Goal: Information Seeking & Learning: Learn about a topic

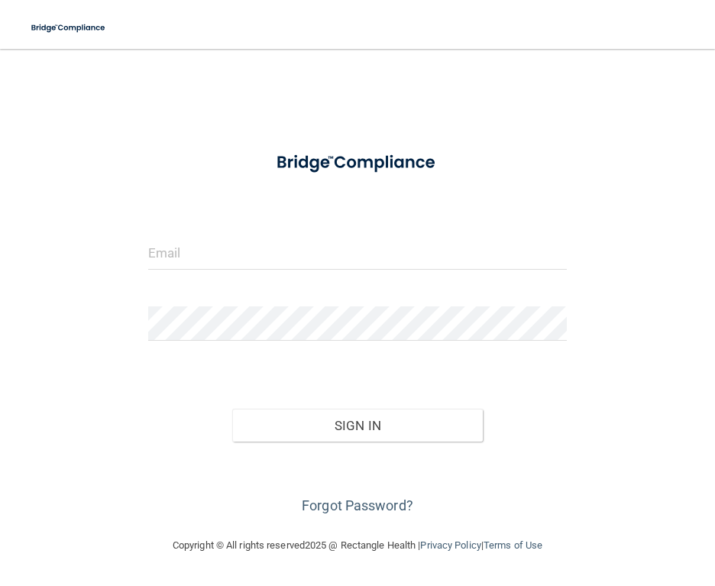
click at [244, 225] on form "Invalid email/password. You don't have permission to access that page. Sign In …" at bounding box center [357, 329] width 419 height 377
click at [239, 245] on input "email" at bounding box center [357, 252] width 419 height 34
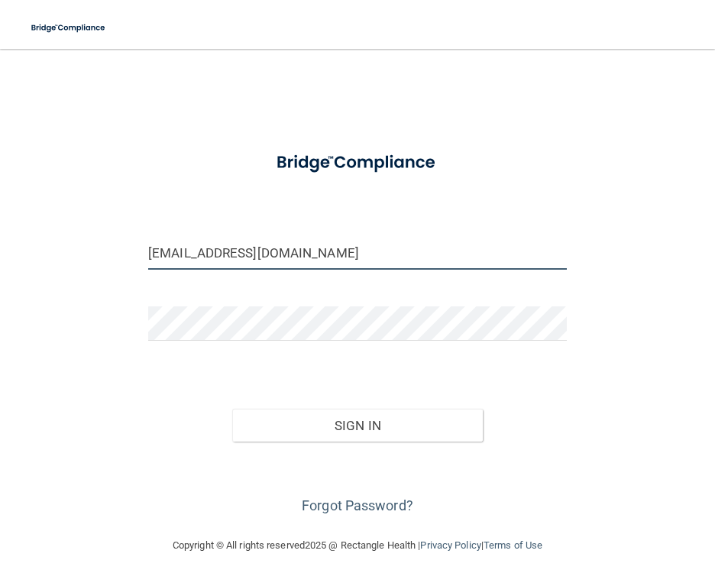
type input "[EMAIL_ADDRESS][DOMAIN_NAME]"
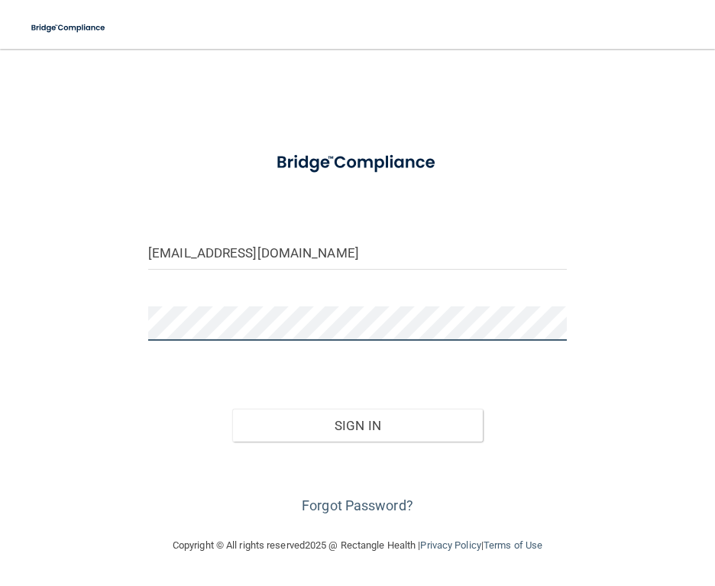
click at [232, 409] on button "Sign In" at bounding box center [357, 426] width 251 height 34
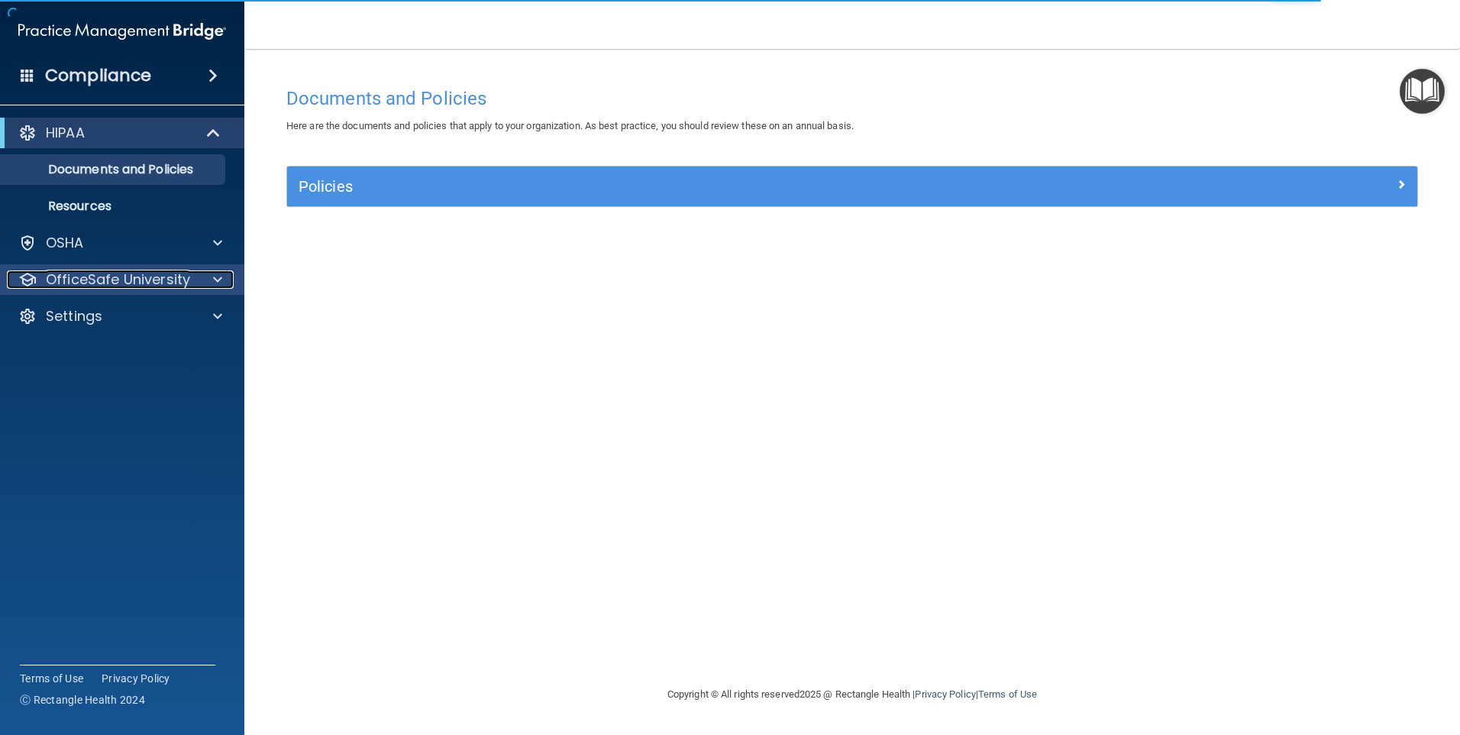
click at [206, 280] on div at bounding box center [215, 279] width 38 height 18
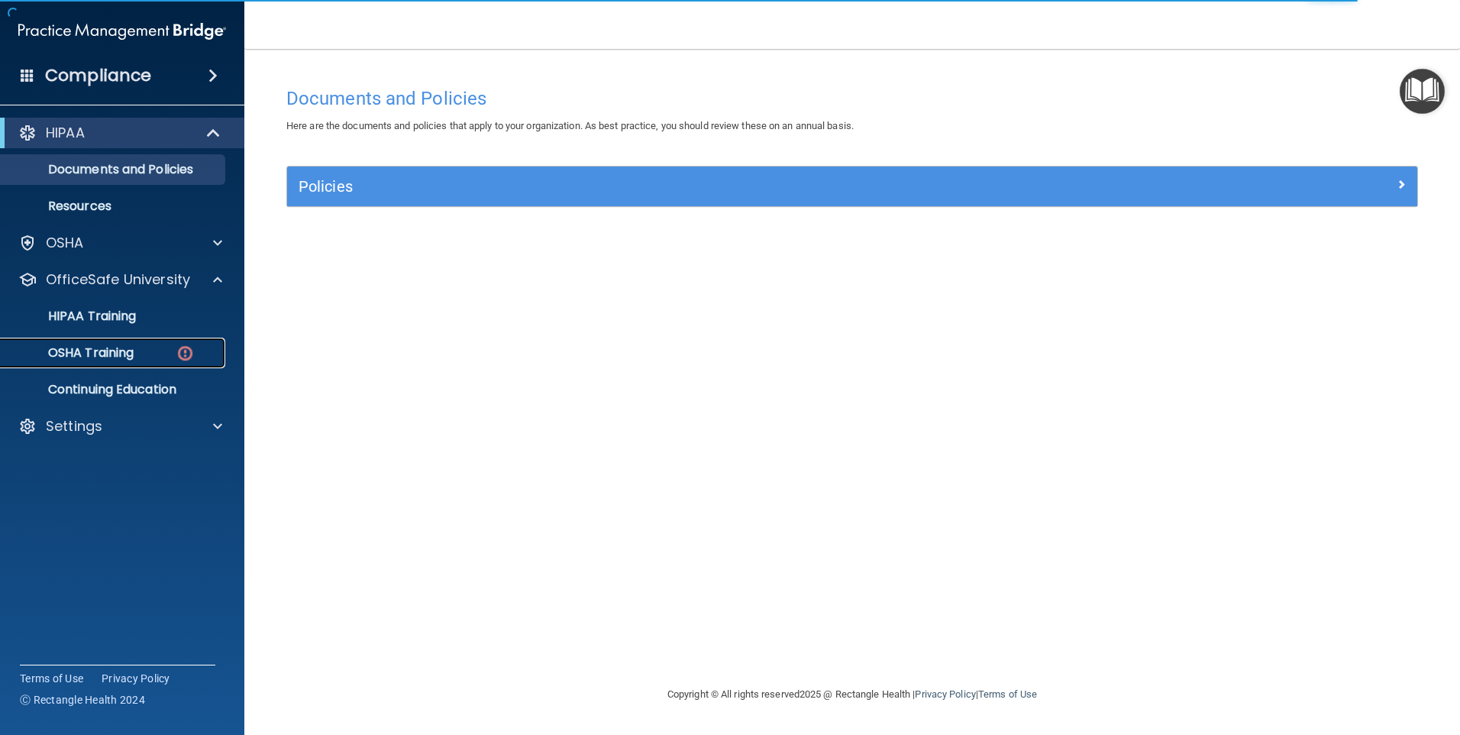
click at [108, 349] on p "OSHA Training" at bounding box center [72, 352] width 124 height 15
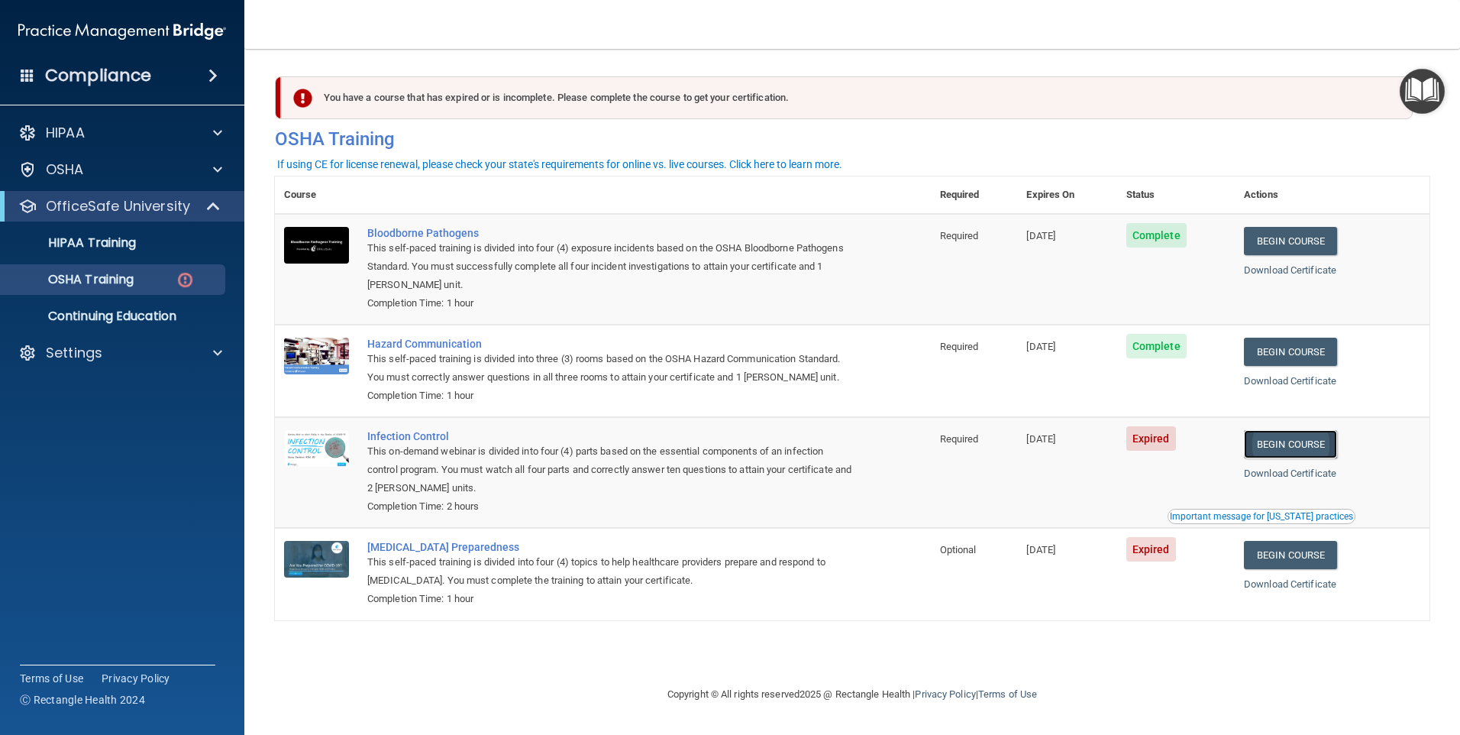
click at [714, 445] on link "Begin Course" at bounding box center [1290, 444] width 93 height 28
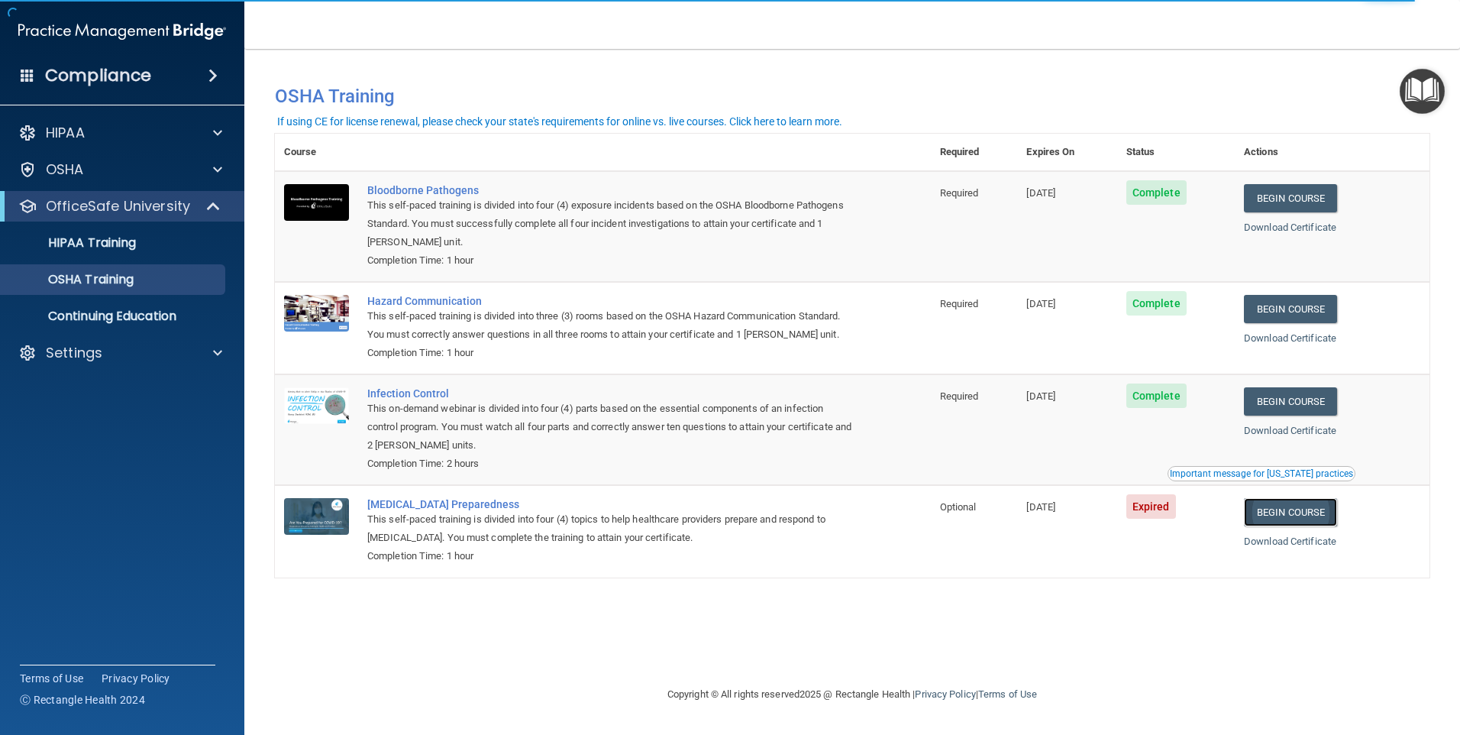
click at [1325, 520] on link "Begin Course" at bounding box center [1290, 512] width 93 height 28
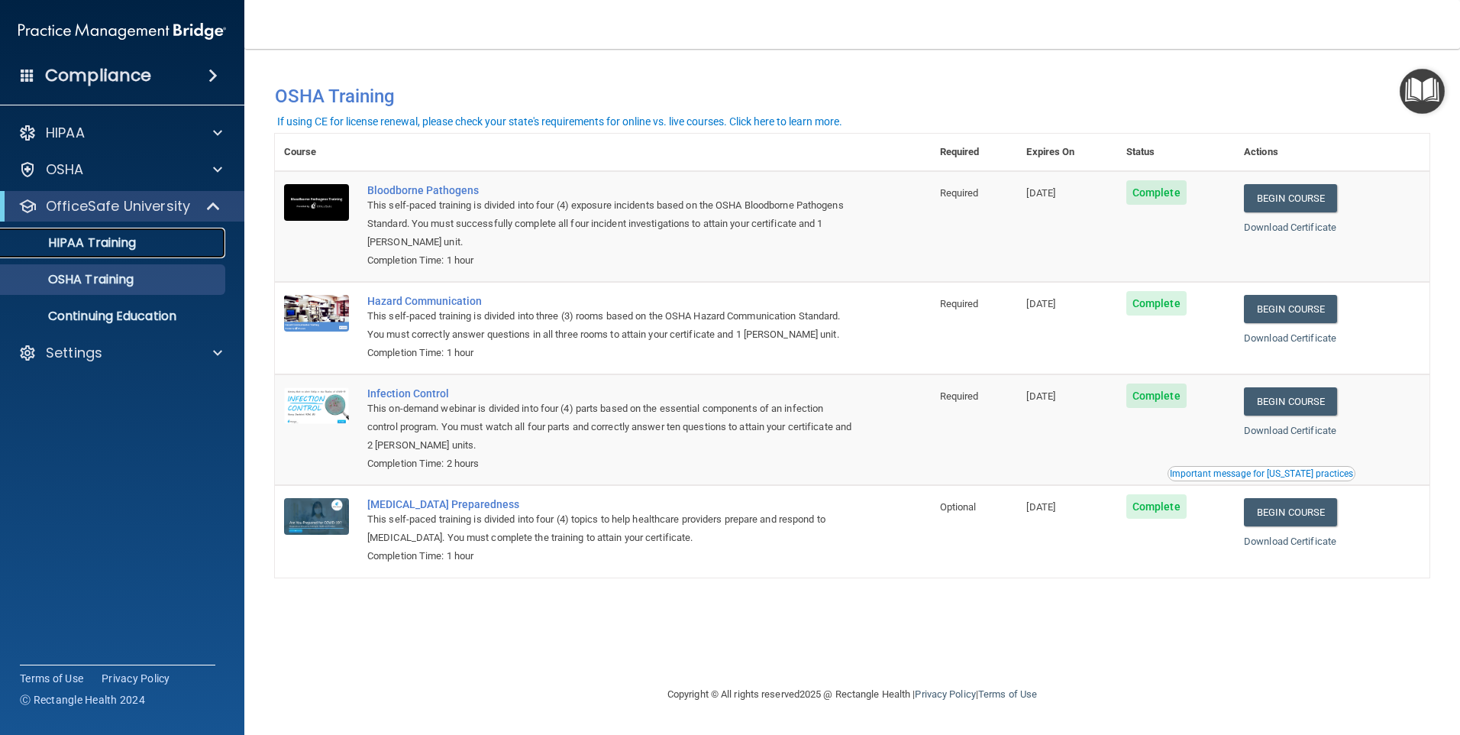
click at [82, 244] on p "HIPAA Training" at bounding box center [73, 242] width 126 height 15
